Goal: Navigation & Orientation: Understand site structure

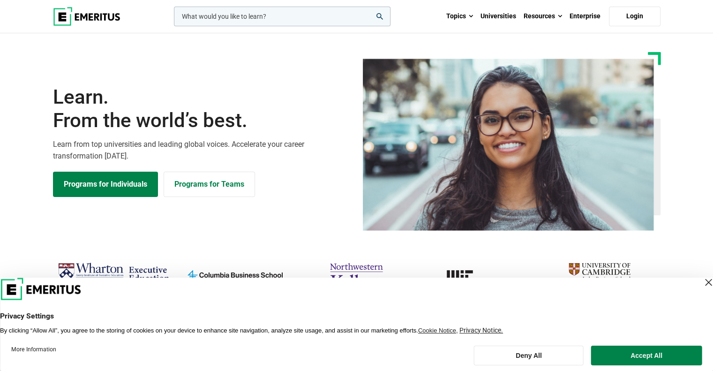
drag, startPoint x: 661, startPoint y: 360, endPoint x: 665, endPoint y: 347, distance: 13.6
click at [661, 359] on button "Accept All" at bounding box center [646, 355] width 111 height 20
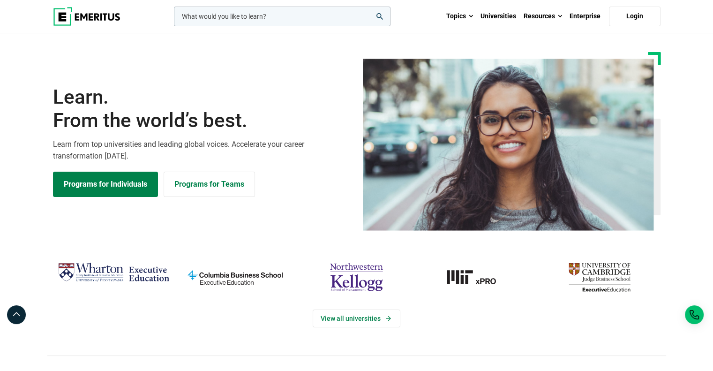
click at [690, 203] on section "Learn. From the world’s best. Learn from top universities and leading global vo…" at bounding box center [356, 141] width 713 height 178
click at [692, 221] on section "Learn. From the world’s best. Learn from top universities and leading global vo…" at bounding box center [356, 141] width 713 height 178
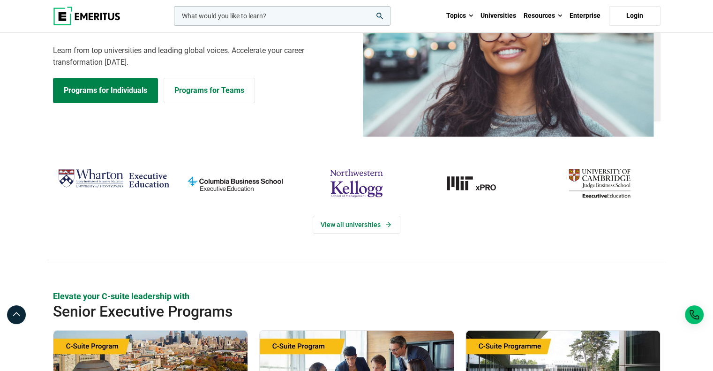
click at [693, 218] on div "View all universities" at bounding box center [356, 213] width 713 height 97
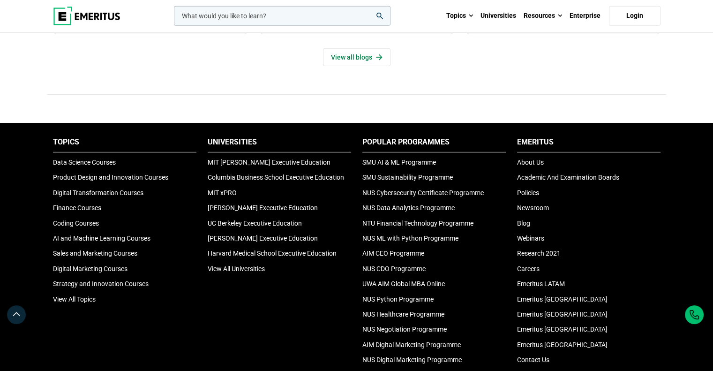
scroll to position [3139, 0]
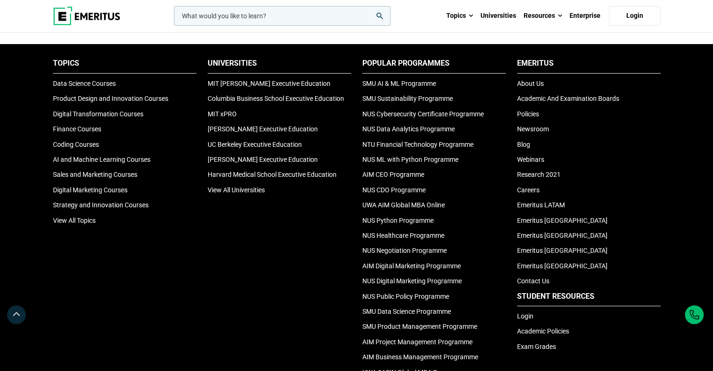
click at [252, 245] on div "Universities MIT [PERSON_NAME] Executive Education Columbia Business School Exe…" at bounding box center [279, 220] width 155 height 324
click at [247, 230] on div "Universities MIT [PERSON_NAME] Executive Education Columbia Business School Exe…" at bounding box center [279, 220] width 155 height 324
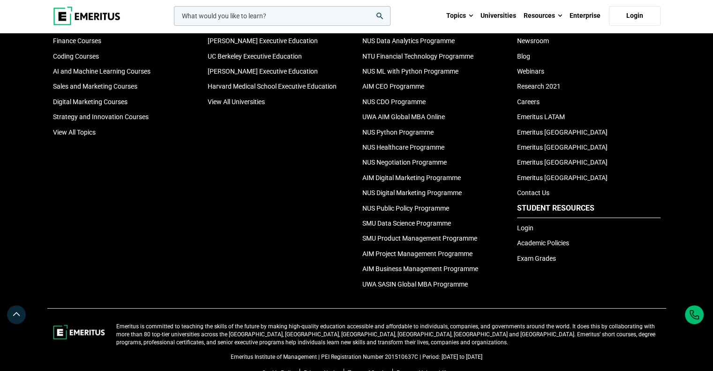
click at [657, 203] on li "Student Resources" at bounding box center [588, 210] width 143 height 15
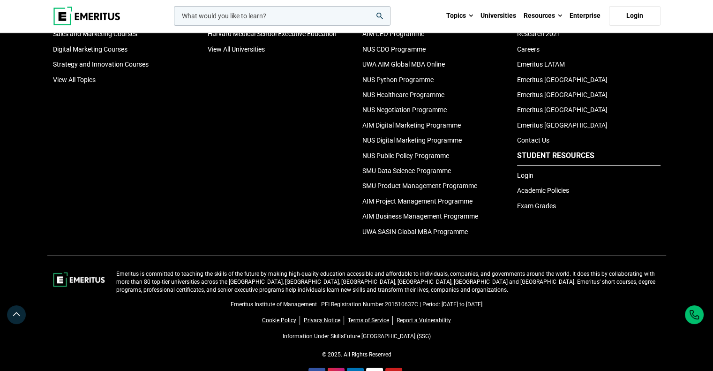
click at [665, 218] on div "Emeritus About Us Academic And Examination Boards Policies Newsroom Blog Webina…" at bounding box center [588, 80] width 155 height 324
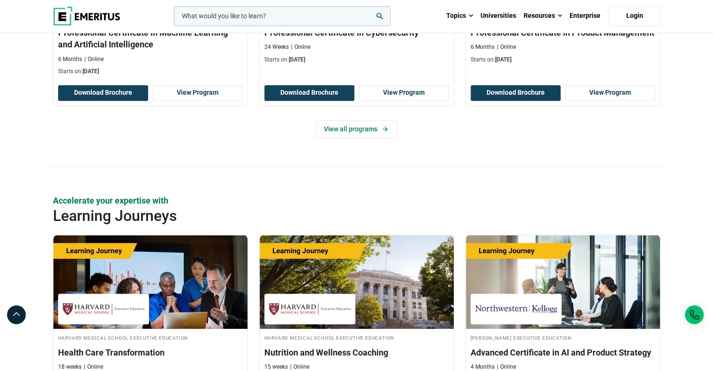
scroll to position [1383, 0]
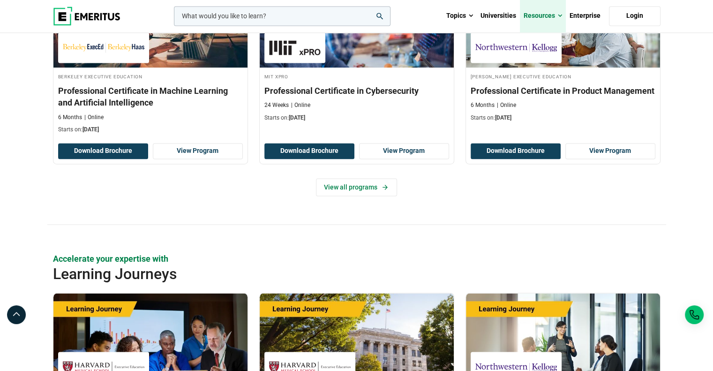
click at [565, 15] on link "Resources" at bounding box center [543, 16] width 46 height 33
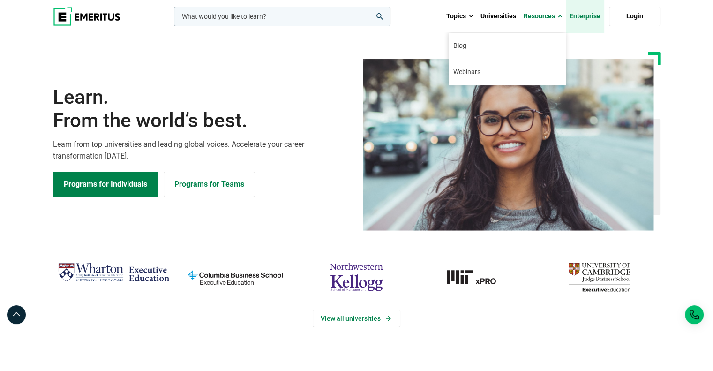
click at [584, 14] on link "Enterprise" at bounding box center [584, 16] width 38 height 33
